Goal: Transaction & Acquisition: Purchase product/service

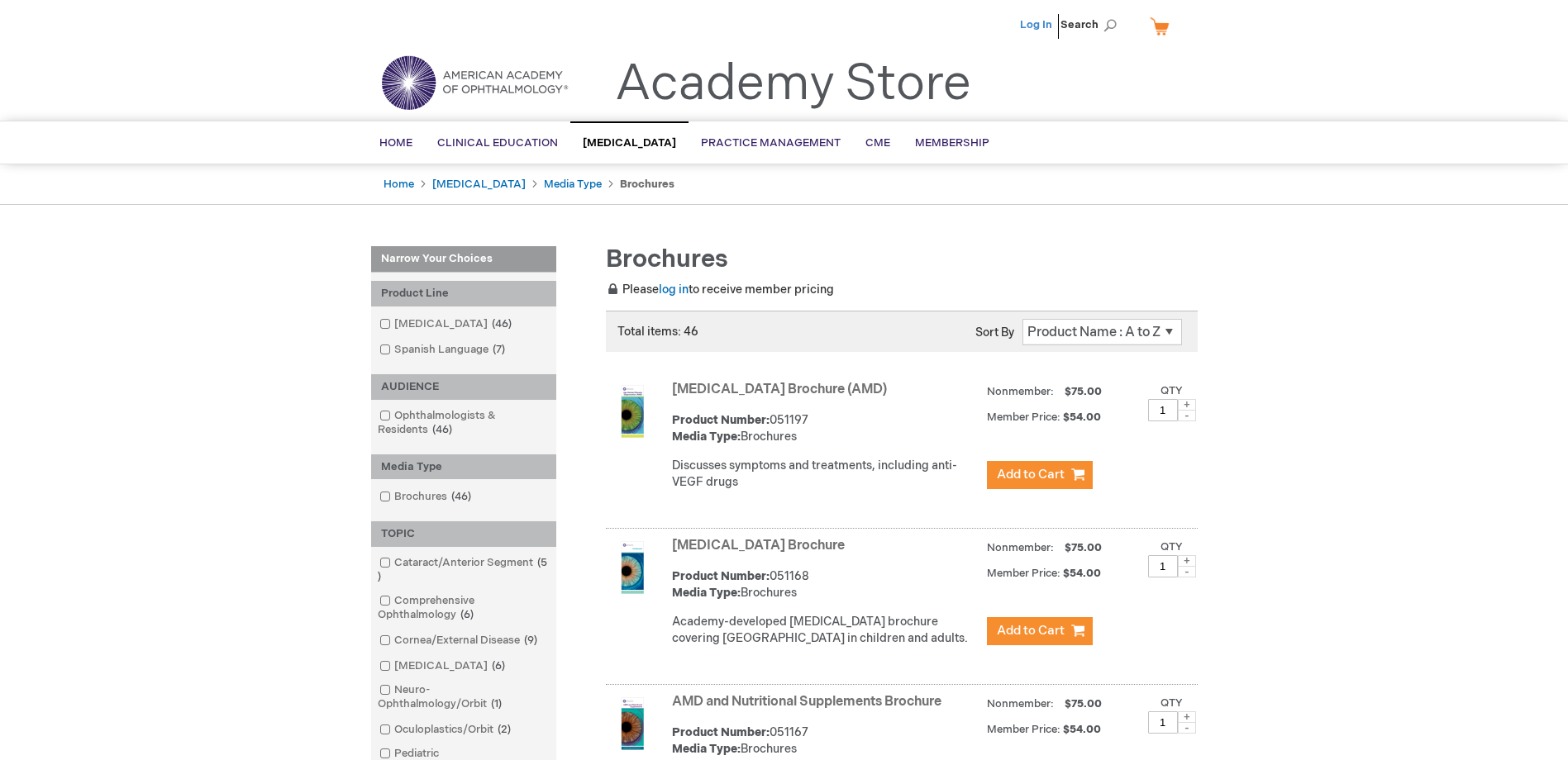
click at [1041, 25] on link "Log In" at bounding box center [1035, 25] width 32 height 13
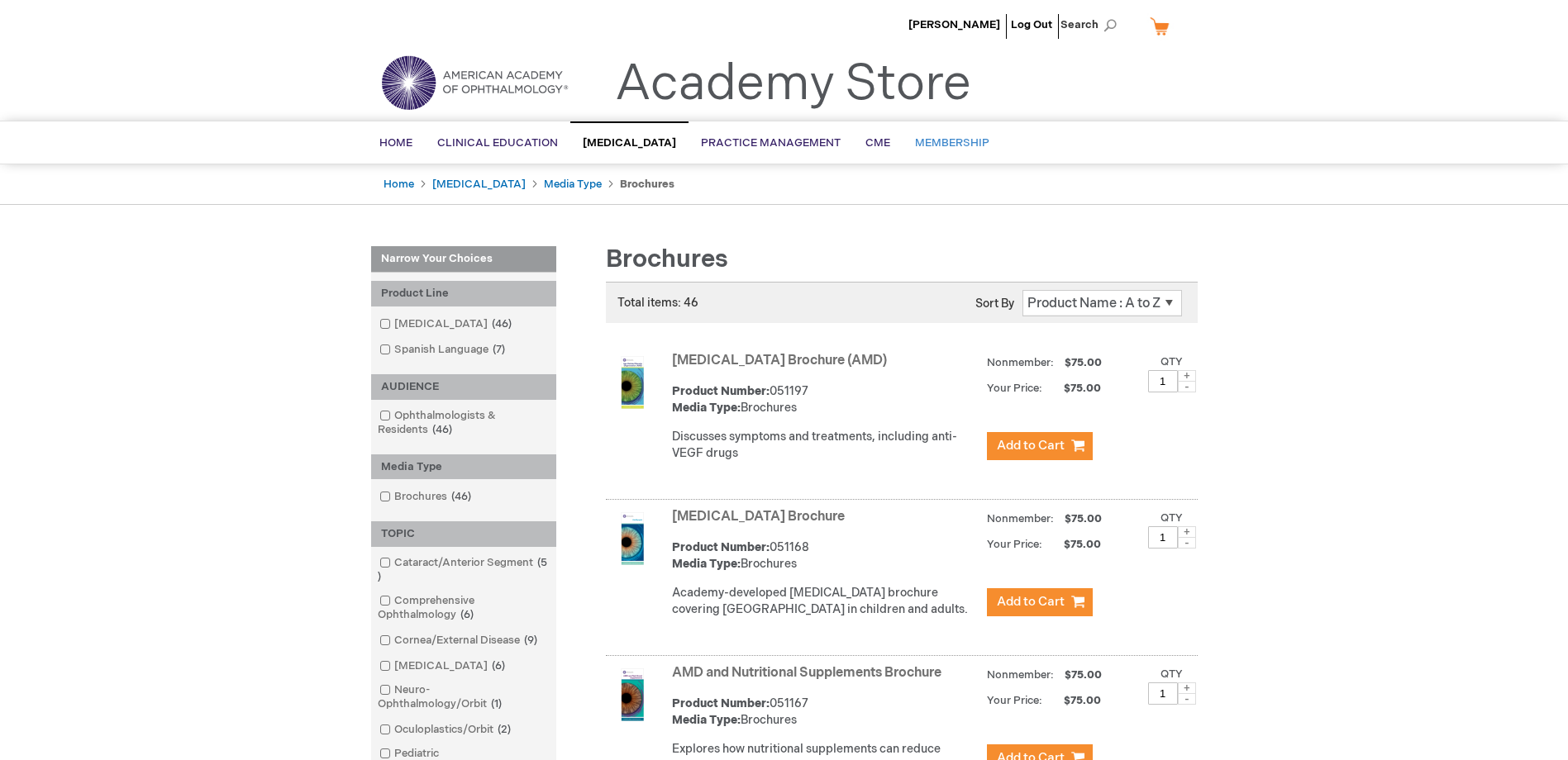
click at [971, 143] on span "Membership" at bounding box center [952, 143] width 74 height 13
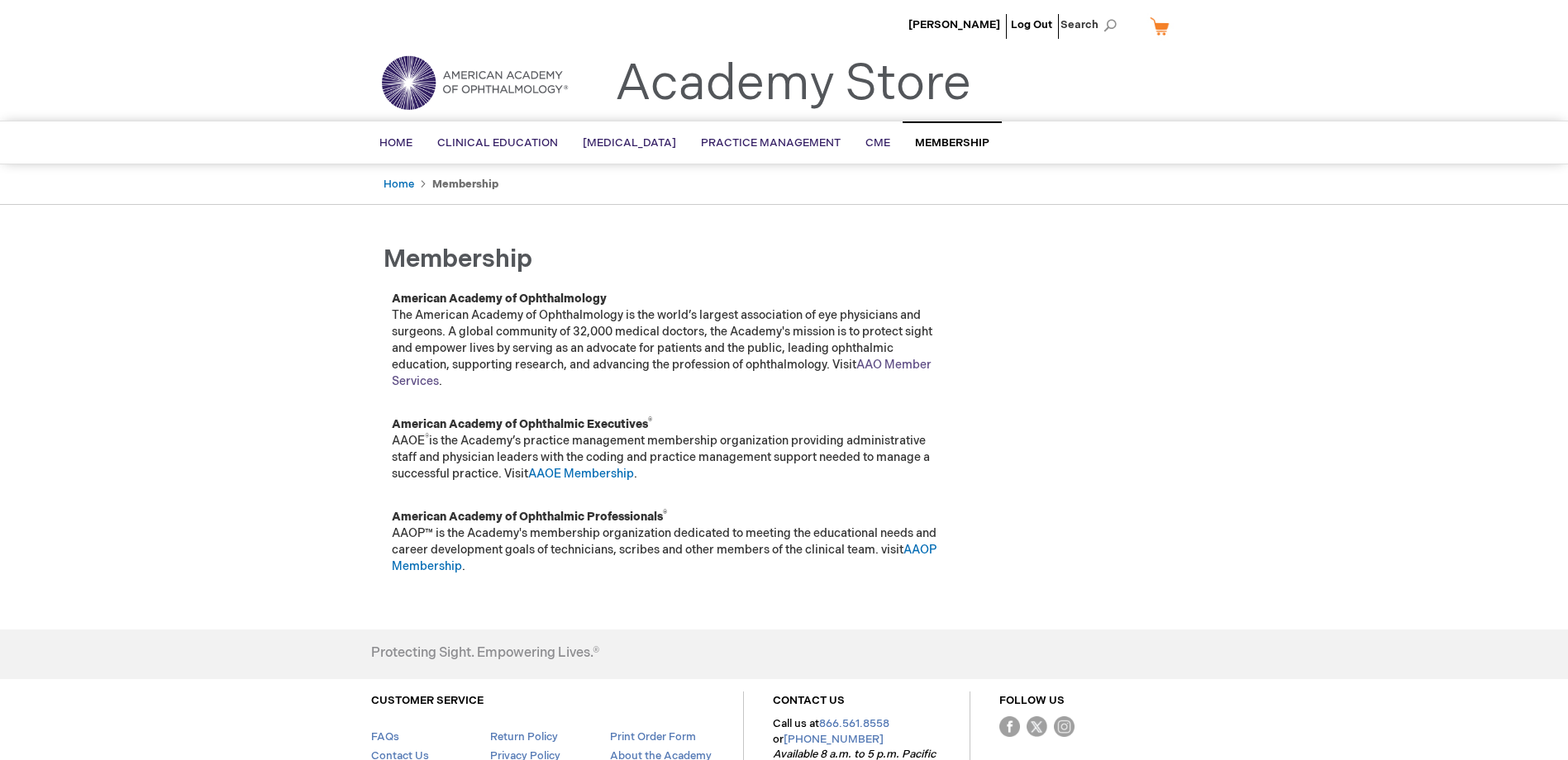
click at [428, 379] on link "AAO Member Services" at bounding box center [662, 373] width 540 height 31
click at [424, 573] on link "AAOP Membership" at bounding box center [664, 558] width 545 height 31
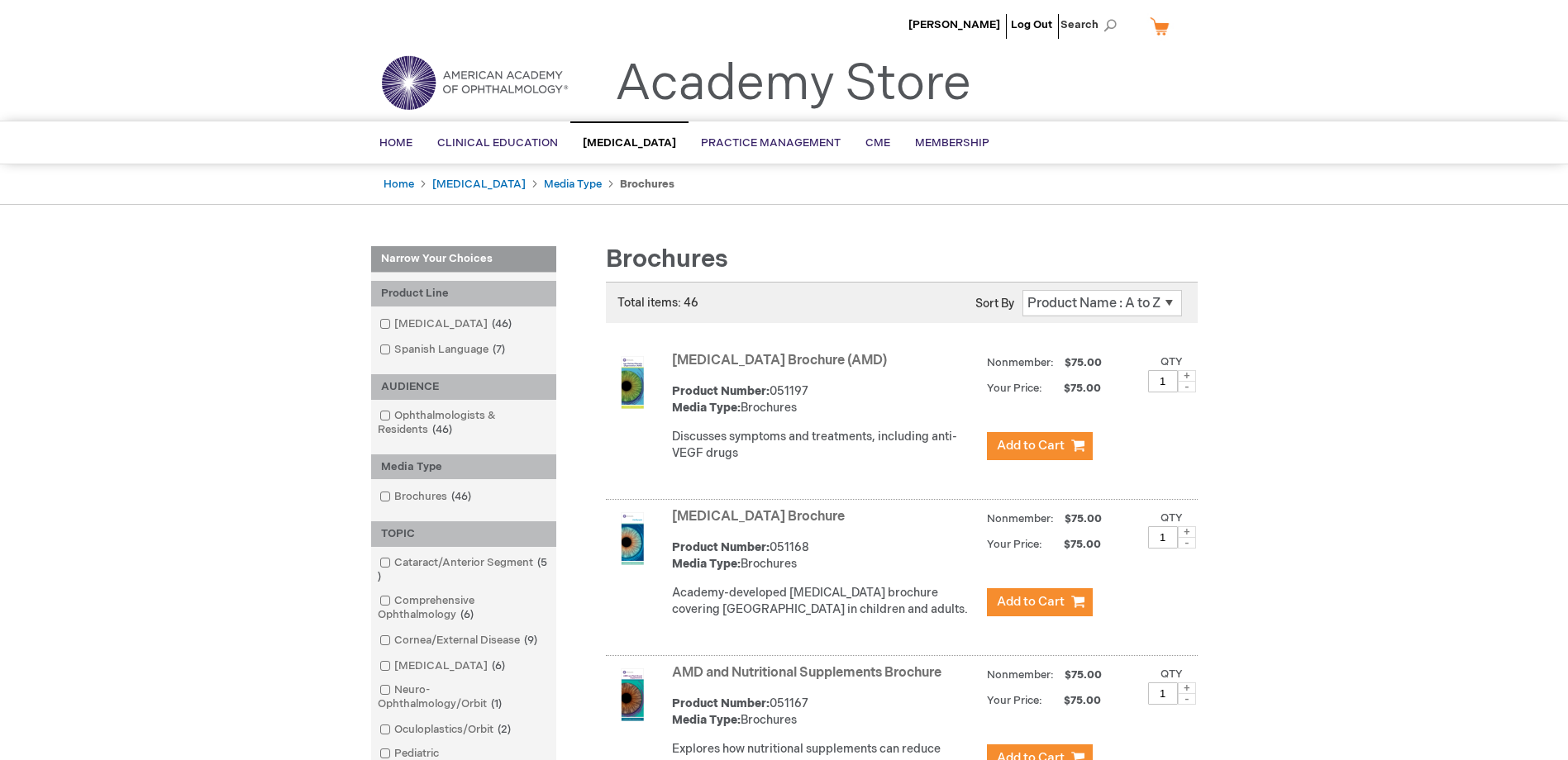
click at [427, 325] on link "Patient Education 46 items" at bounding box center [447, 324] width 143 height 16
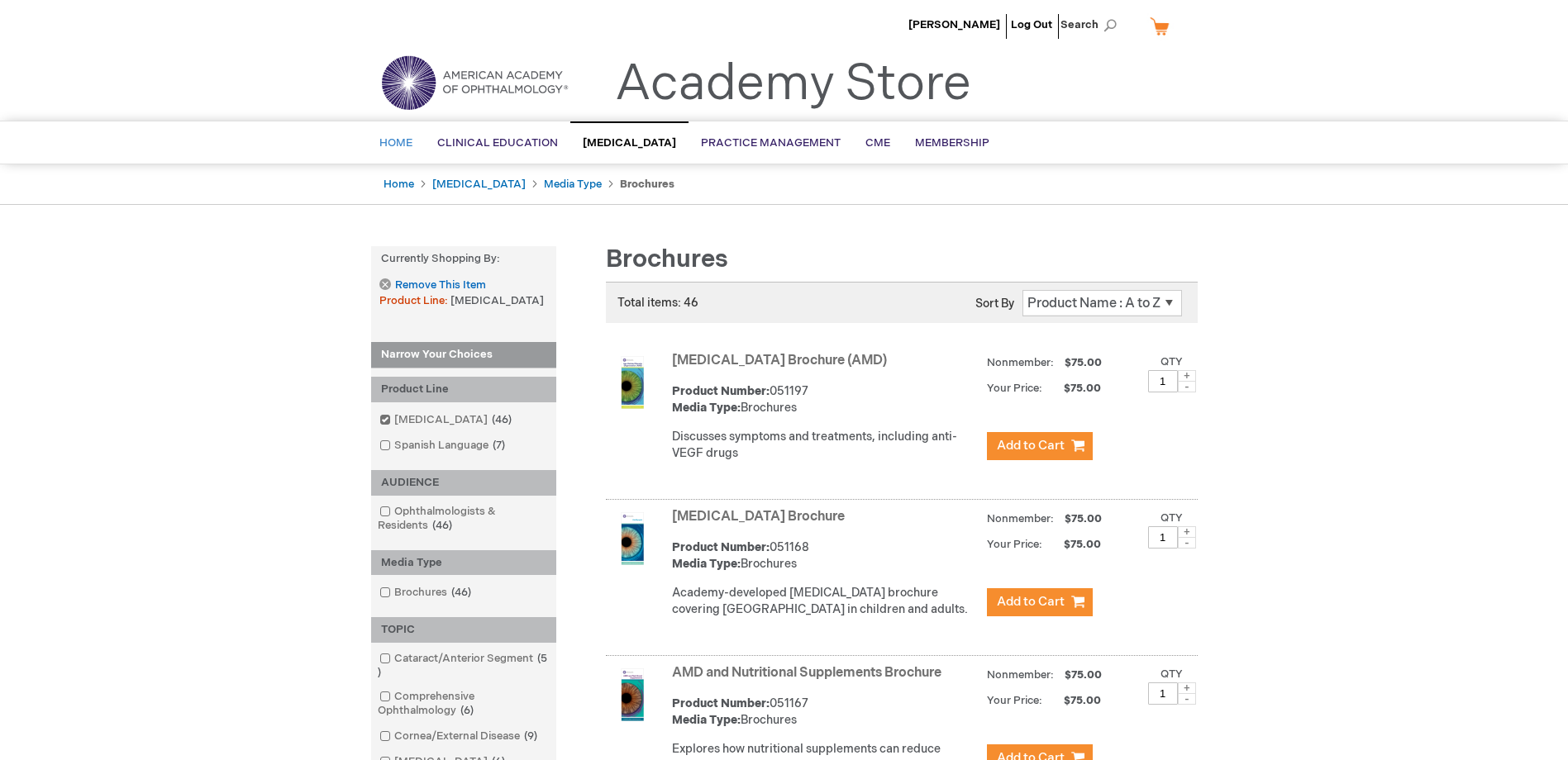
click at [396, 141] on span "Home" at bounding box center [396, 143] width 33 height 13
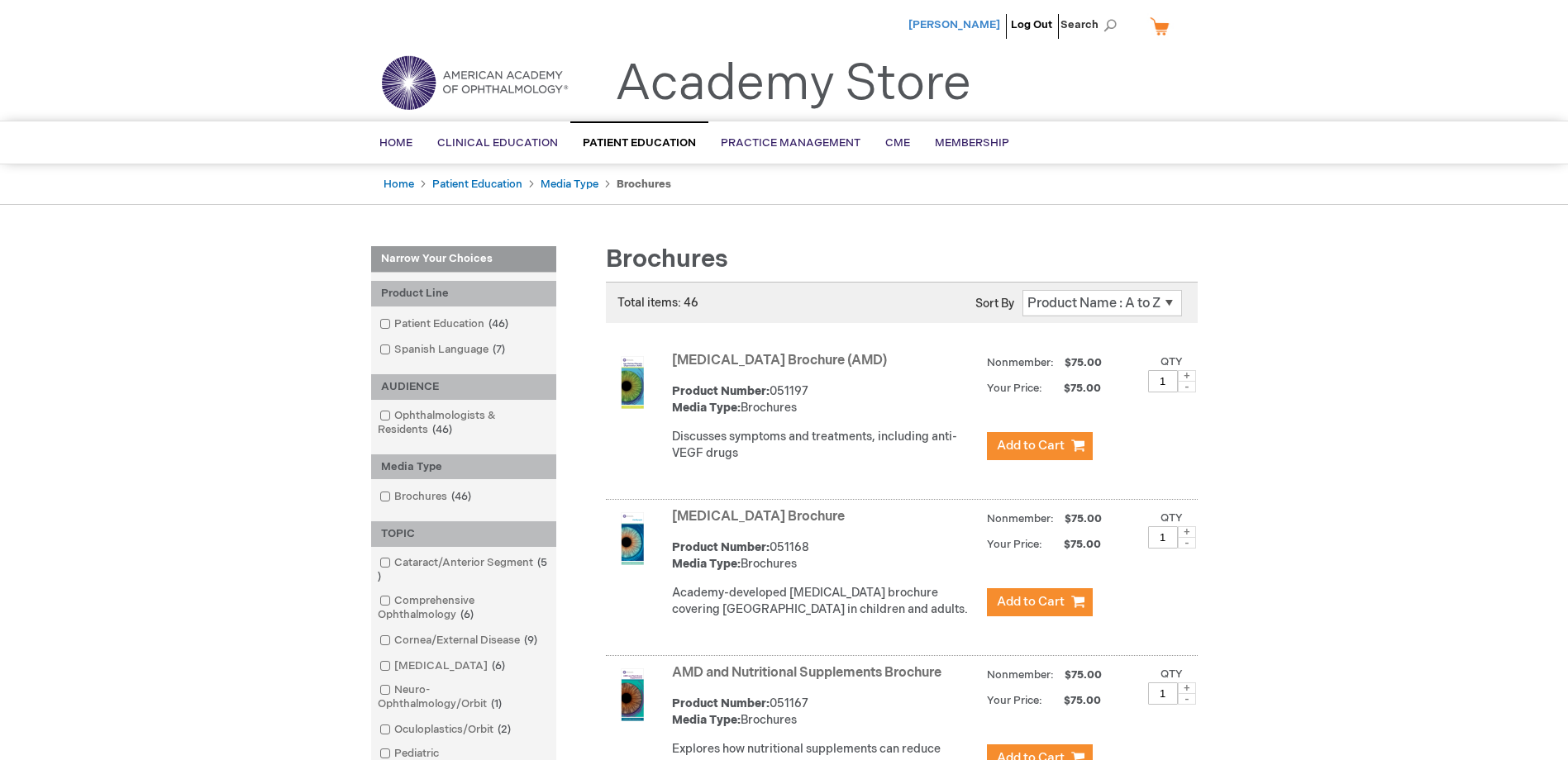
click at [958, 25] on span "[PERSON_NAME]" at bounding box center [954, 25] width 92 height 13
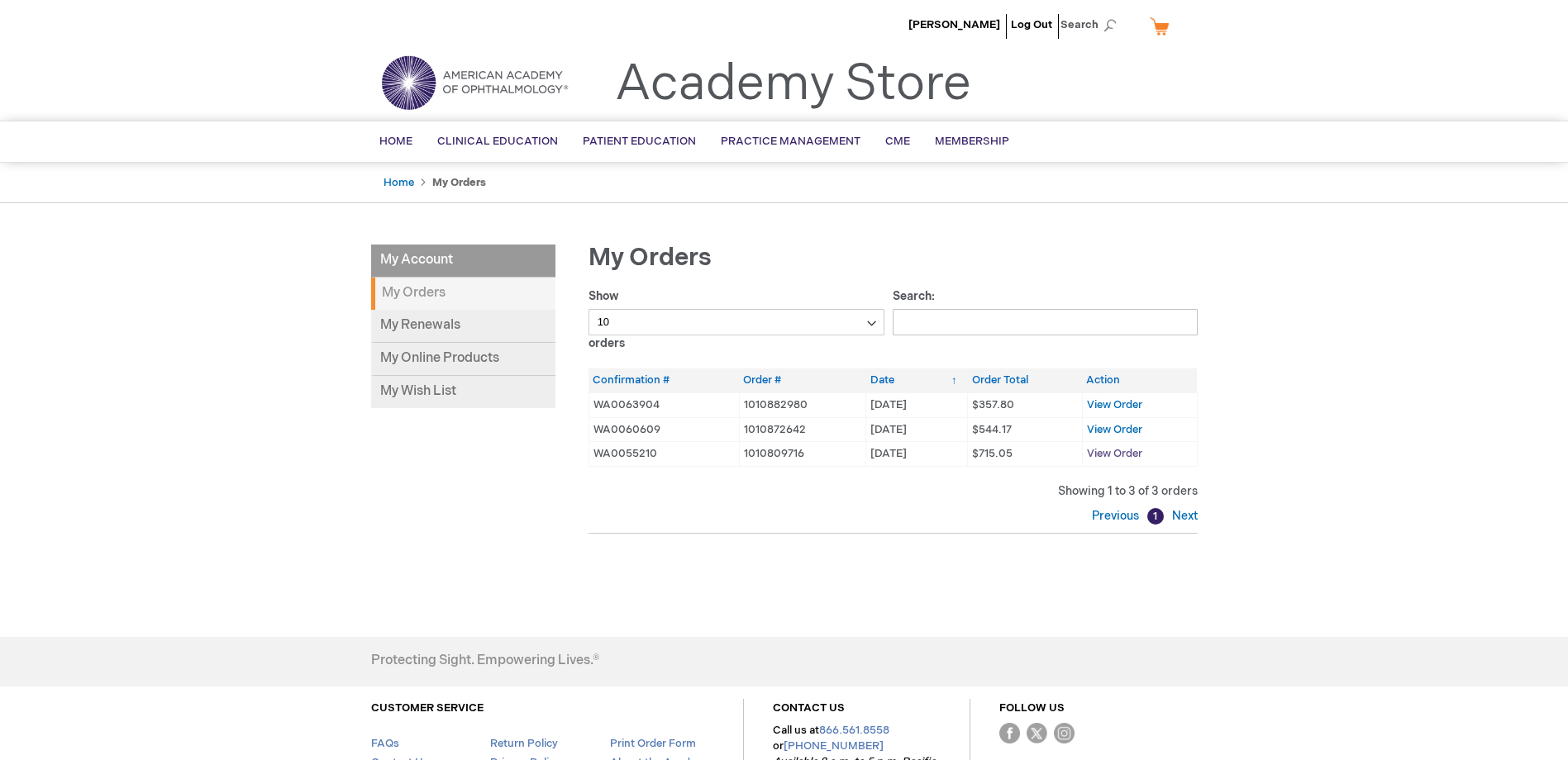
click at [1132, 451] on span "View Order" at bounding box center [1114, 454] width 55 height 13
click at [1095, 430] on span "View Order" at bounding box center [1114, 430] width 55 height 13
click at [446, 360] on link "My Online Products" at bounding box center [463, 360] width 184 height 33
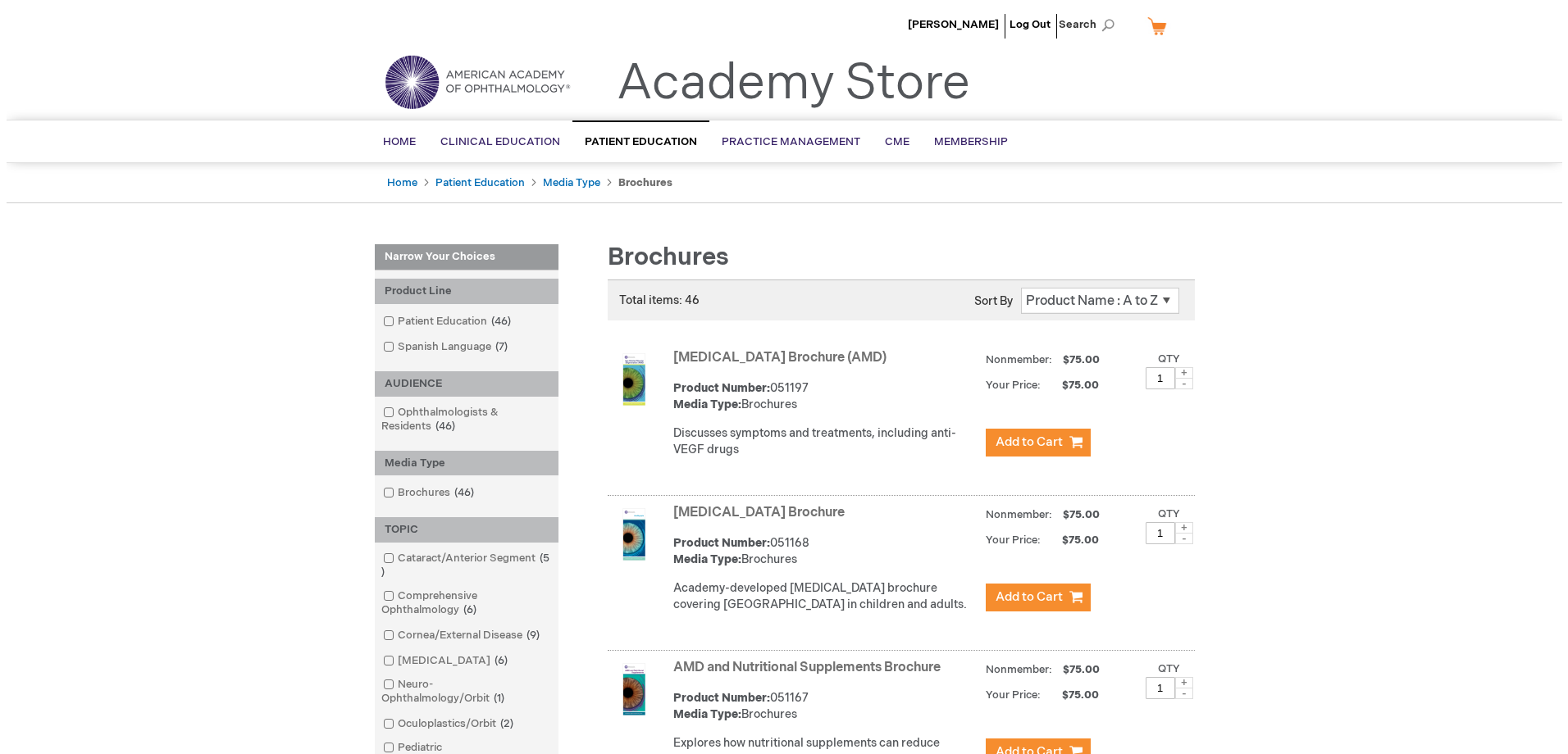
scroll to position [82, 0]
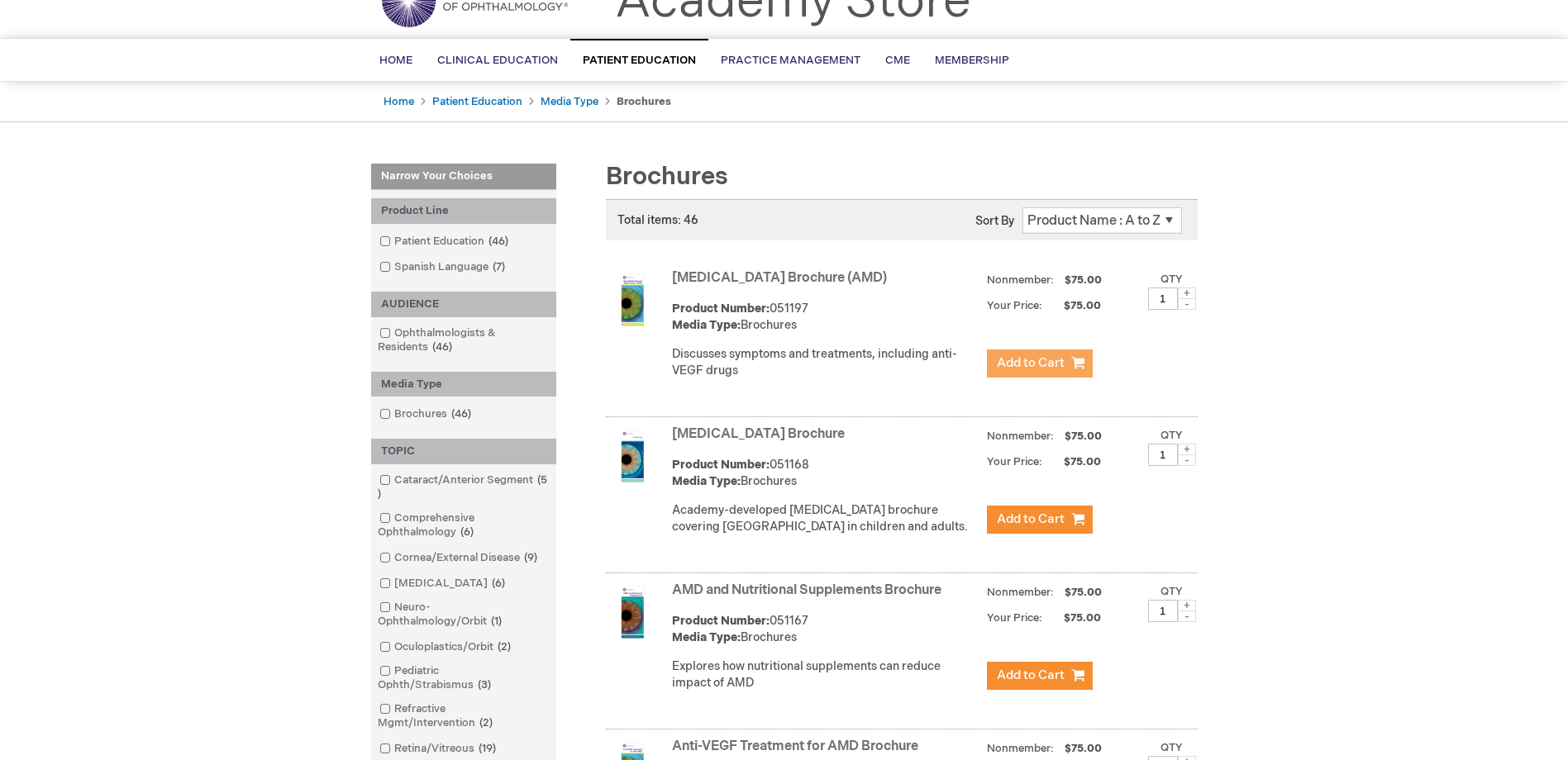
click at [1021, 367] on span "Add to Cart" at bounding box center [1030, 363] width 68 height 16
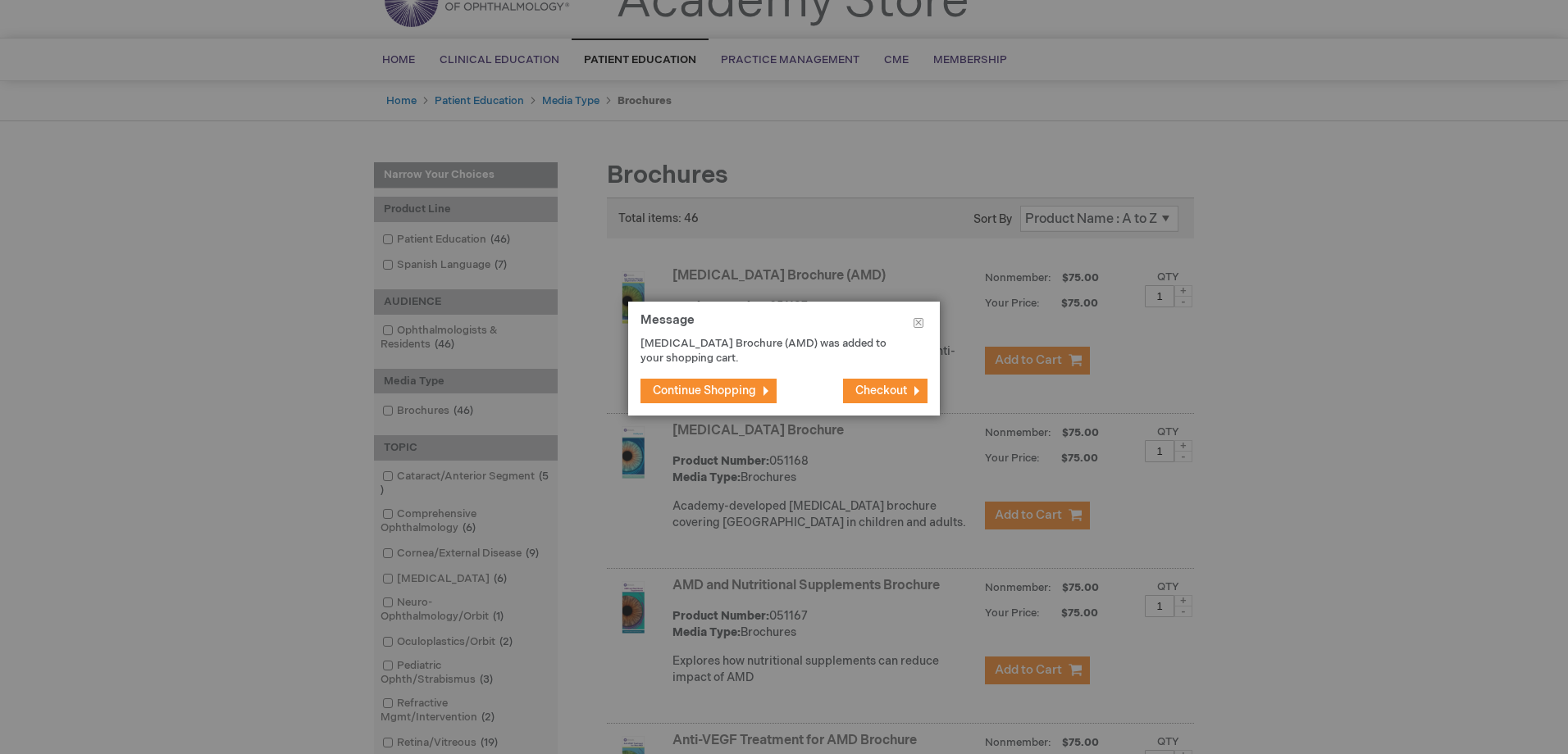
click at [872, 391] on span "Checkout" at bounding box center [880, 391] width 52 height 14
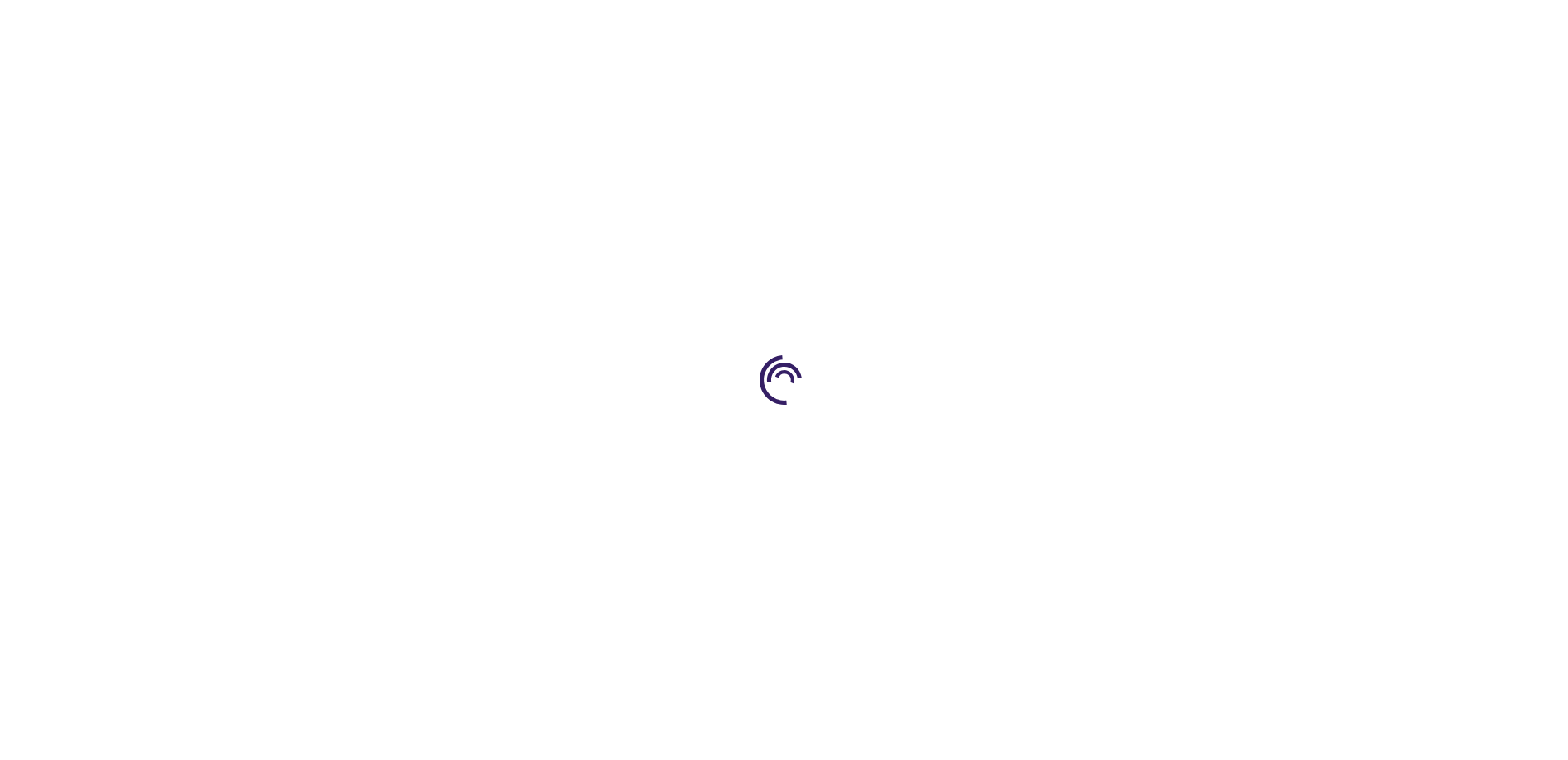
select select "US"
select select "12"
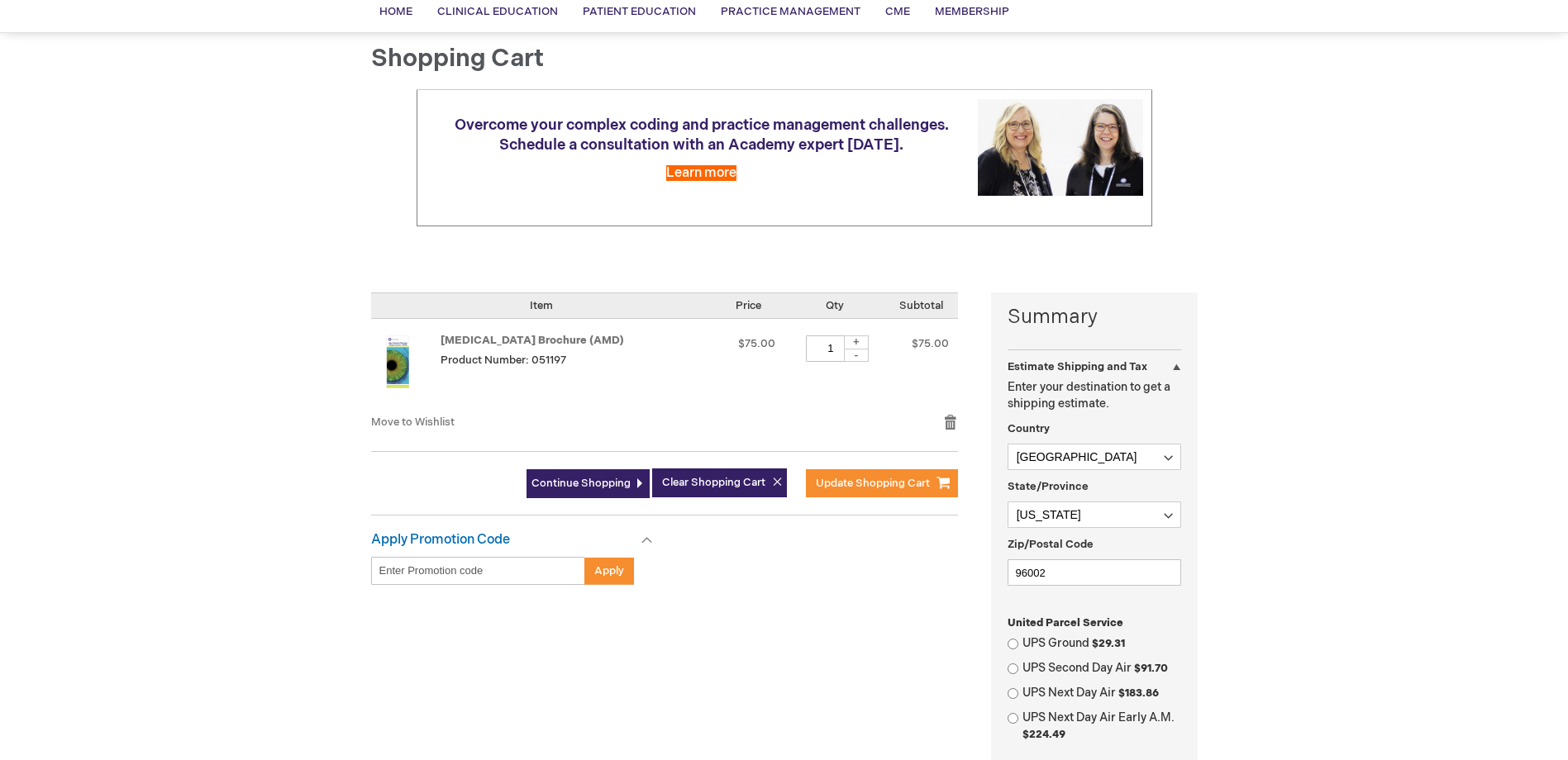
scroll to position [248, 0]
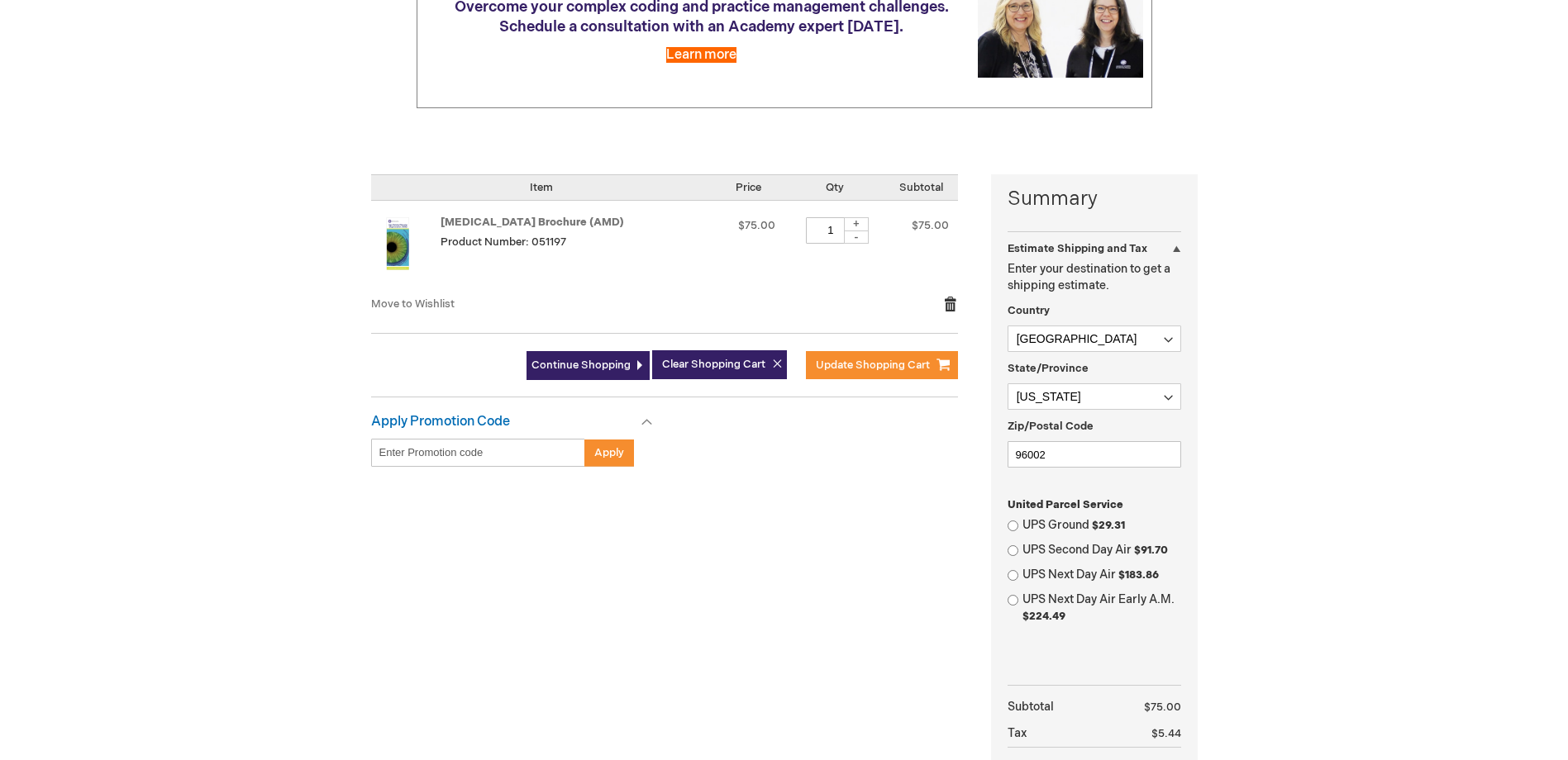
click at [944, 304] on link "Remove item" at bounding box center [950, 304] width 15 height 17
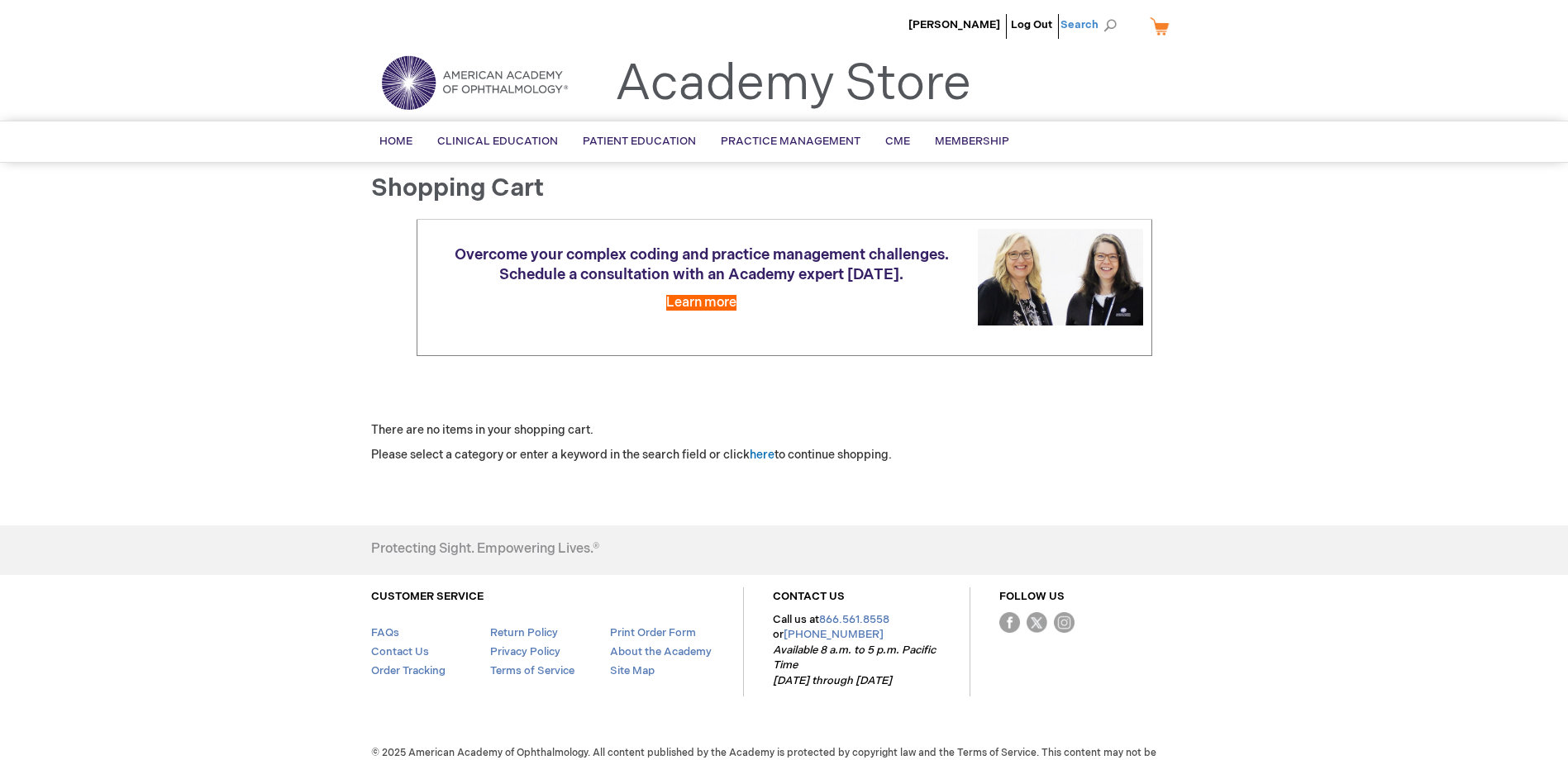
click at [1103, 25] on span "Search" at bounding box center [1092, 25] width 63 height 33
type input "member pricing"
click at [1103, 12] on button "Search" at bounding box center [1110, 26] width 13 height 26
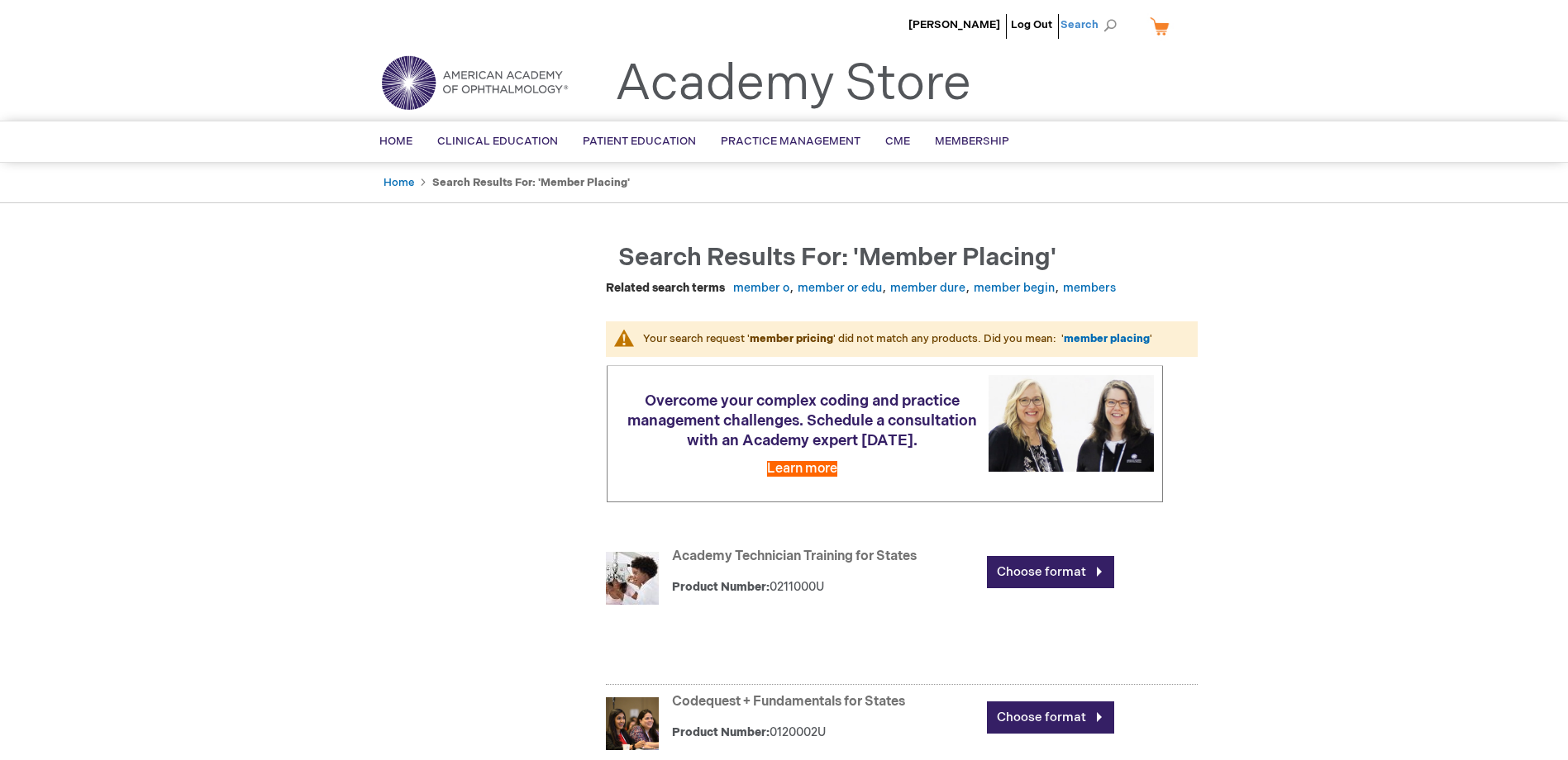
click at [1077, 24] on span "Search" at bounding box center [1092, 25] width 63 height 33
type input "member placing"
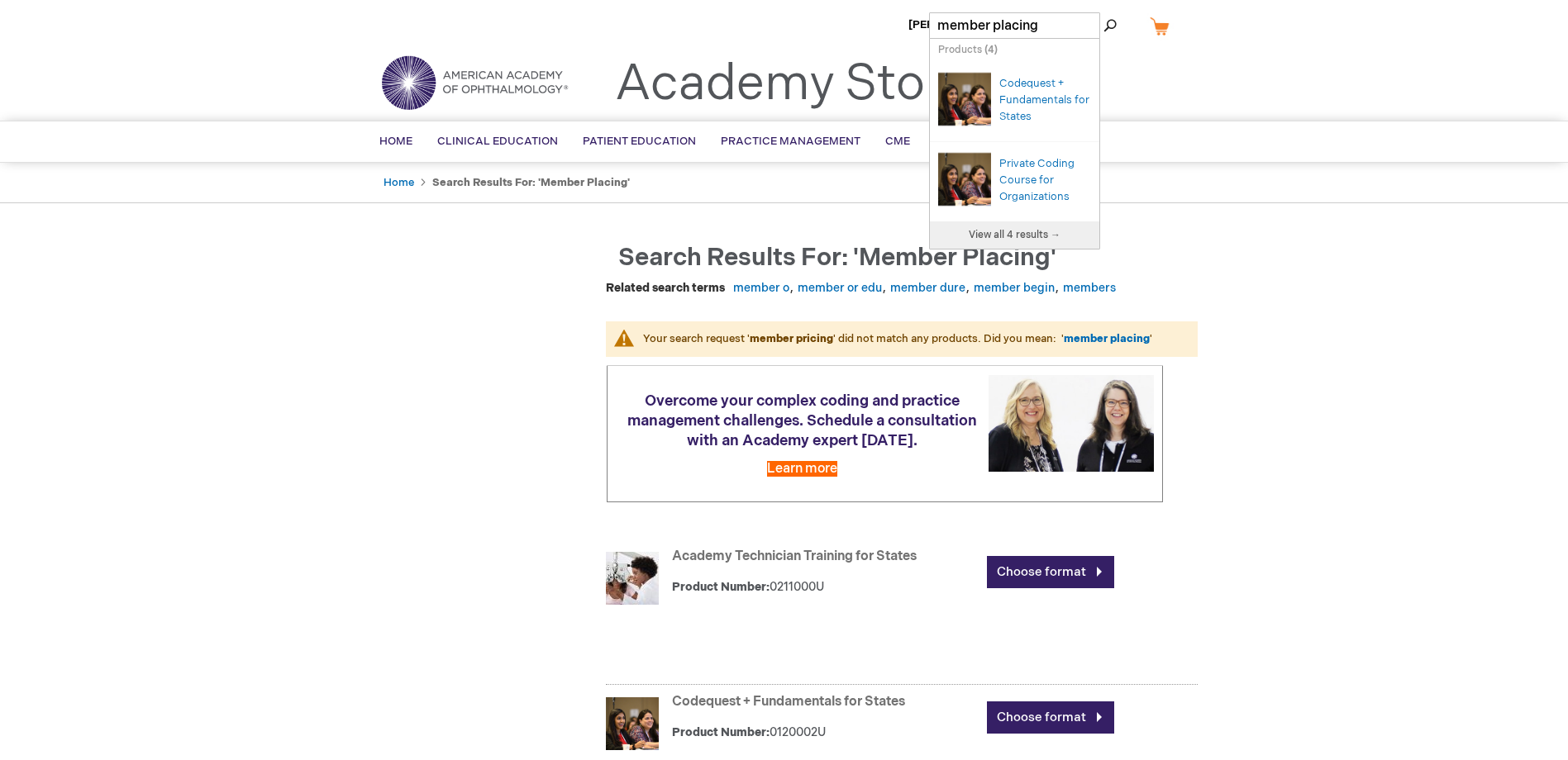
drag, startPoint x: 1048, startPoint y: 27, endPoint x: 911, endPoint y: 28, distance: 137.0
click at [911, 28] on div "[PERSON_NAME] Log Out Search My Cart CLOSE RECENTLY ADDED ITEM(S) Close There a…" at bounding box center [784, 737] width 1568 height 1475
